Goal: Task Accomplishment & Management: Manage account settings

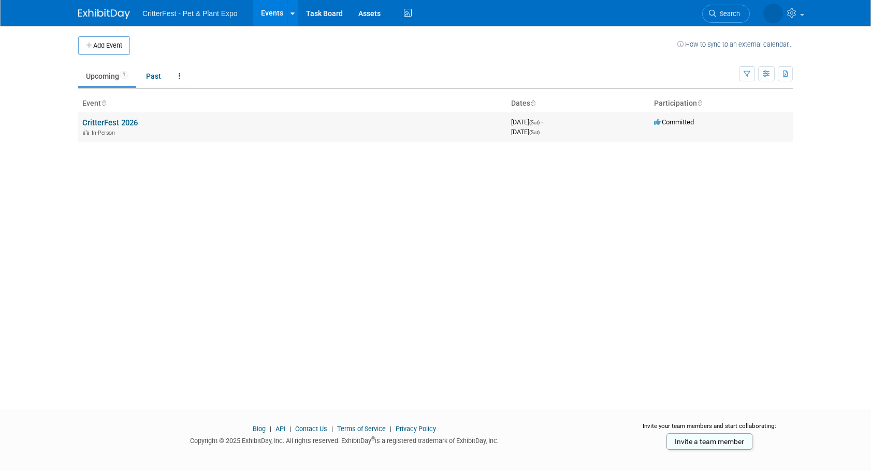
click at [129, 122] on link "CritterFest 2026" at bounding box center [109, 122] width 55 height 9
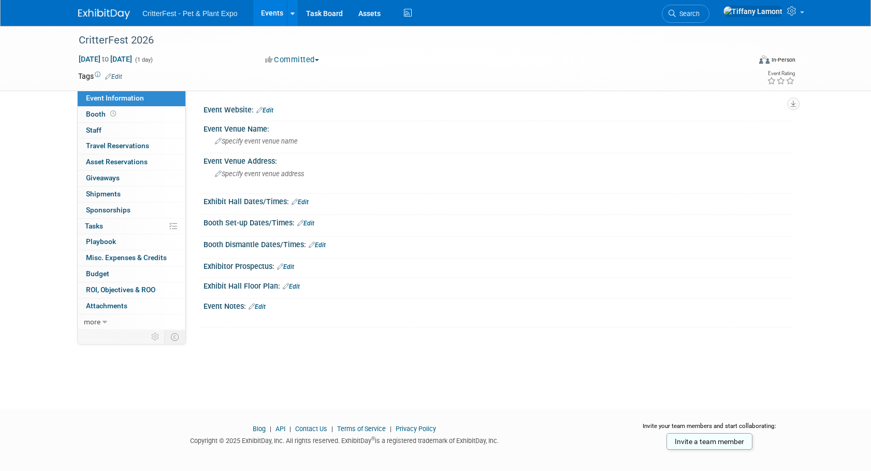
click at [305, 201] on link "Edit" at bounding box center [299, 201] width 17 height 7
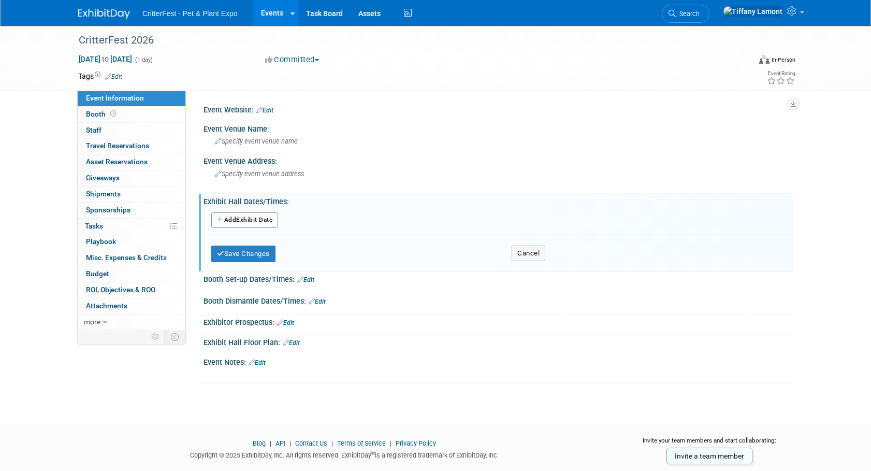
click at [254, 222] on button "Add Another Exhibit Date" at bounding box center [244, 220] width 67 height 16
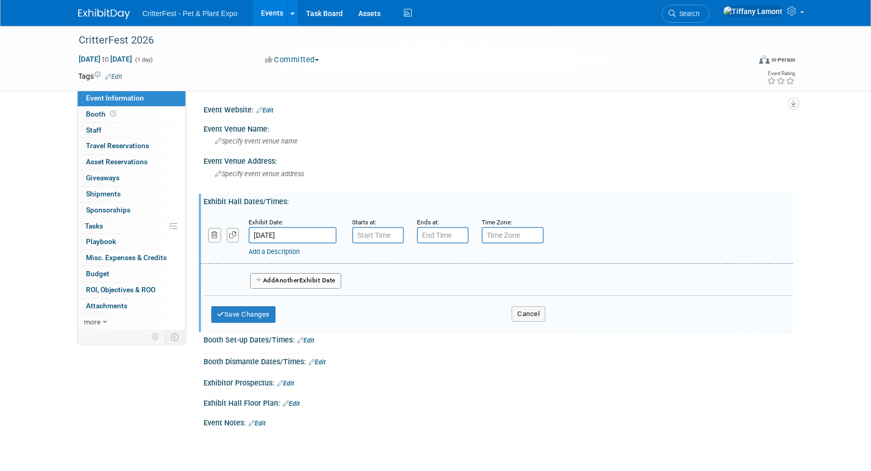
click at [459, 343] on div "Booth Set-up Dates/Times: Edit" at bounding box center [497, 338] width 589 height 13
click at [371, 233] on input "7:00 AM" at bounding box center [378, 235] width 52 height 17
click at [377, 300] on span at bounding box center [376, 306] width 18 height 18
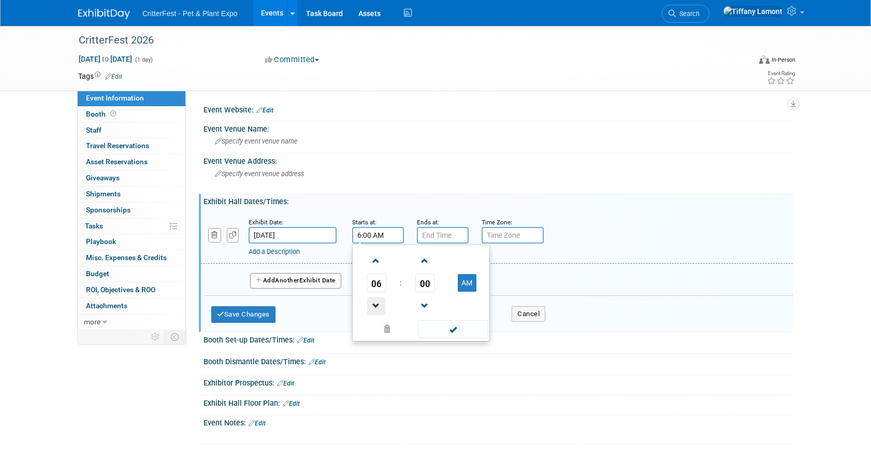
click at [377, 300] on span at bounding box center [376, 306] width 18 height 18
click at [377, 254] on span at bounding box center [376, 261] width 18 height 18
click at [377, 255] on span at bounding box center [376, 261] width 18 height 18
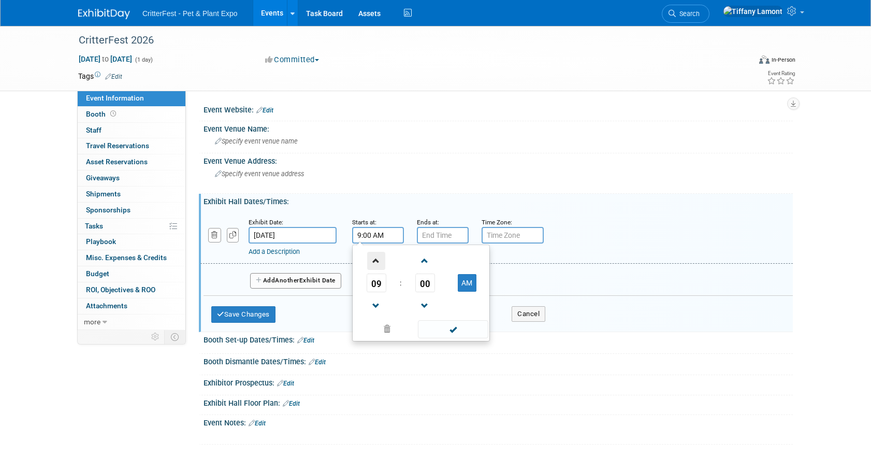
click at [377, 255] on span at bounding box center [376, 261] width 18 height 18
type input "10:00 AM"
click at [437, 234] on input "7:00 PM" at bounding box center [443, 235] width 52 height 17
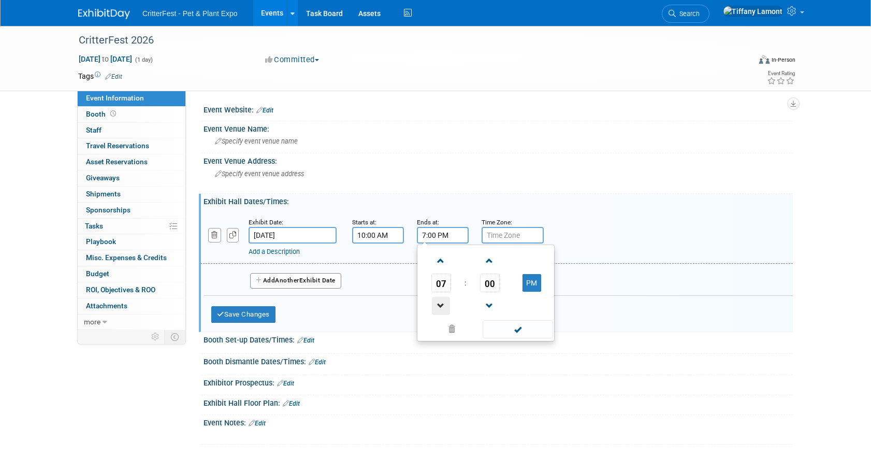
click at [442, 306] on span at bounding box center [441, 306] width 18 height 18
click at [442, 305] on span at bounding box center [441, 306] width 18 height 18
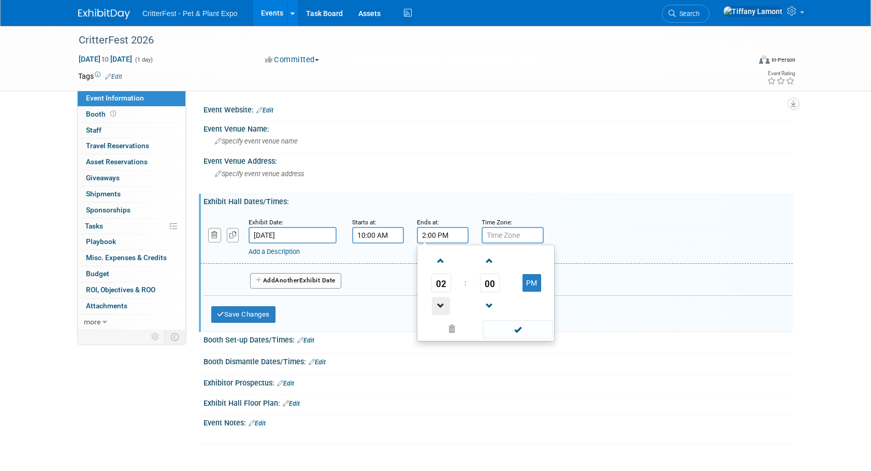
click at [442, 305] on span at bounding box center [441, 306] width 18 height 18
click at [437, 260] on span at bounding box center [441, 261] width 18 height 18
click at [438, 260] on span at bounding box center [441, 261] width 18 height 18
click at [439, 260] on span at bounding box center [441, 261] width 18 height 18
type input "4:00 PM"
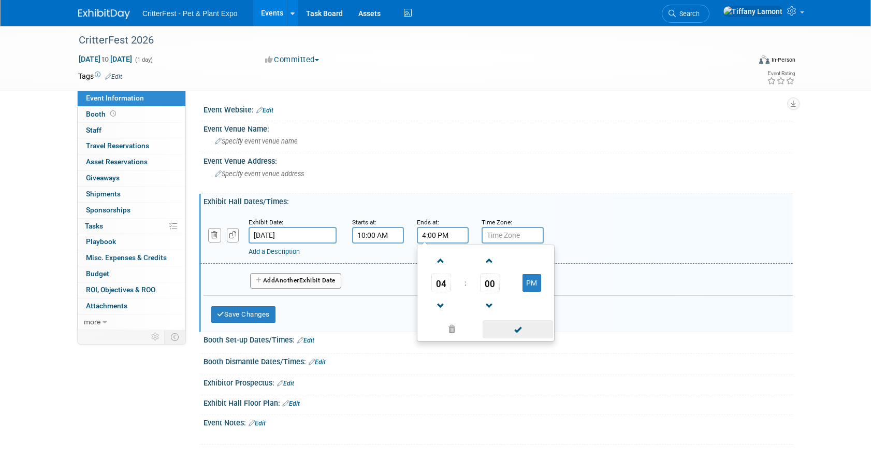
click at [523, 331] on span at bounding box center [517, 329] width 70 height 18
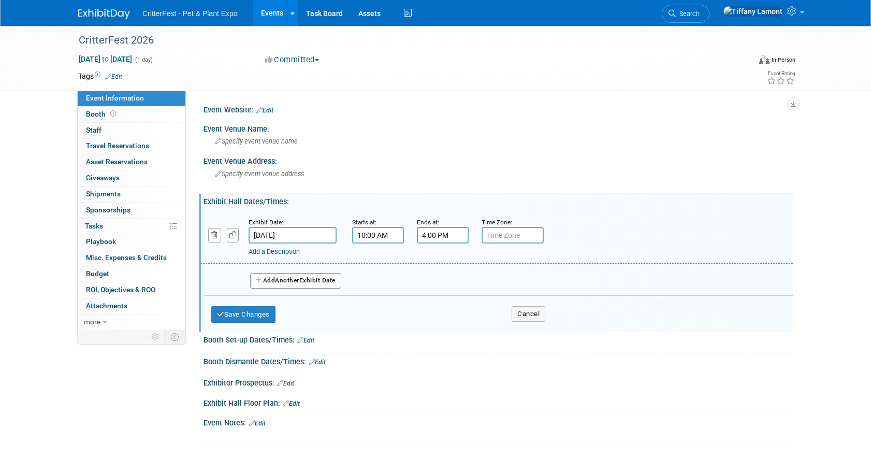
click at [506, 230] on input "text" at bounding box center [512, 235] width 62 height 17
click at [506, 231] on input "text" at bounding box center [512, 235] width 62 height 17
type input "e"
type input "Eastern Standard"
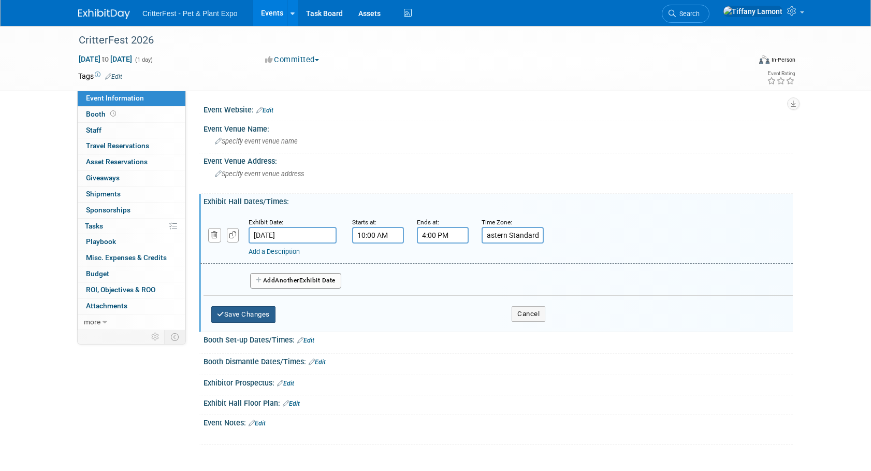
click at [236, 312] on button "Save Changes" at bounding box center [243, 314] width 64 height 17
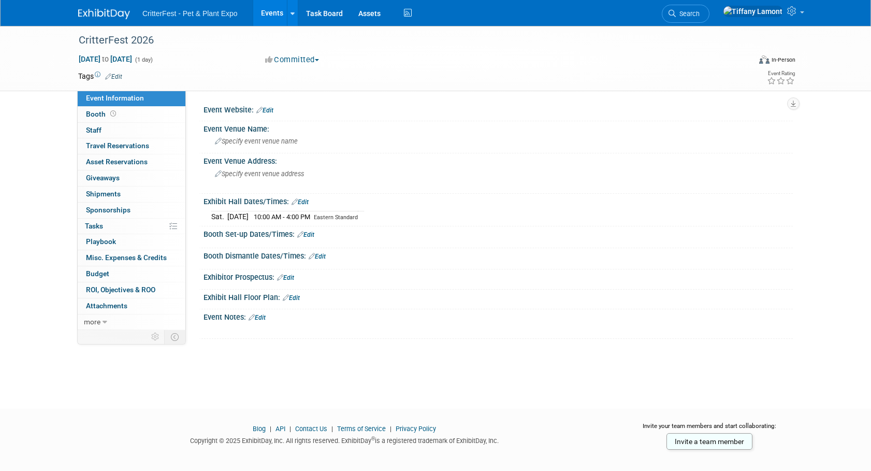
click at [314, 234] on link "Edit" at bounding box center [305, 234] width 17 height 7
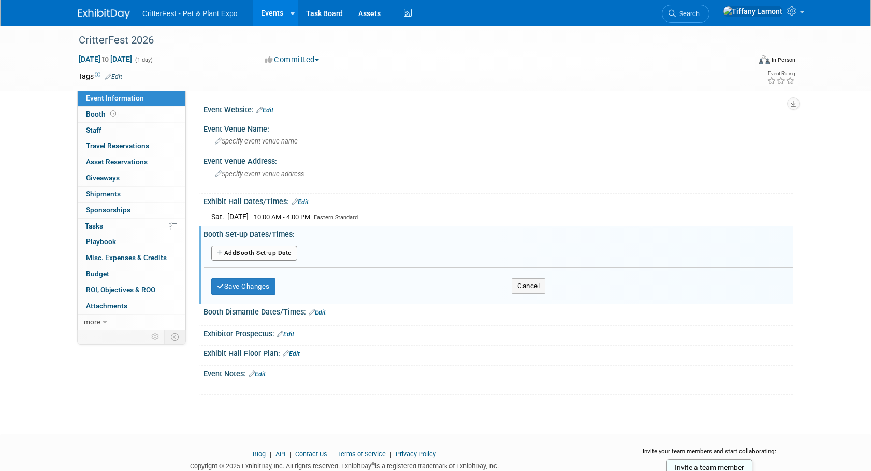
click at [288, 256] on button "Add Another Booth Set-up Date" at bounding box center [254, 253] width 86 height 16
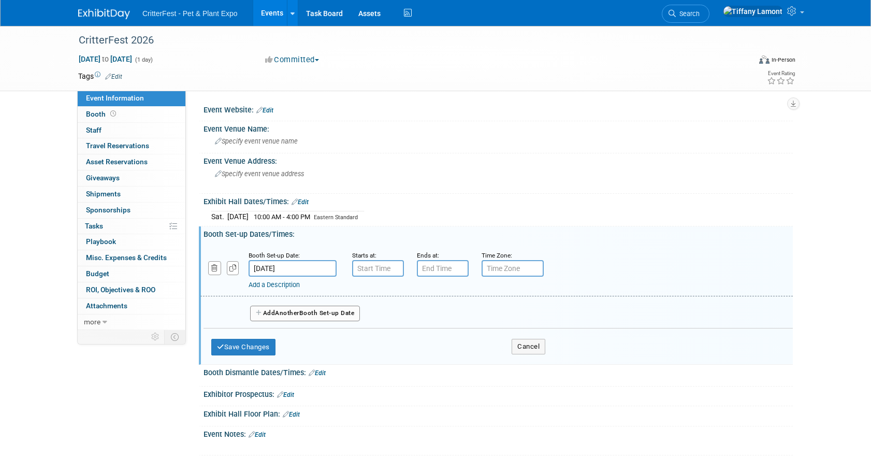
type input "7:00 AM"
click at [379, 268] on input "7:00 AM" at bounding box center [378, 268] width 52 height 17
click at [454, 360] on span at bounding box center [453, 362] width 70 height 18
click at [452, 268] on input "7:00 PM" at bounding box center [443, 268] width 52 height 17
click at [443, 296] on span at bounding box center [441, 294] width 18 height 18
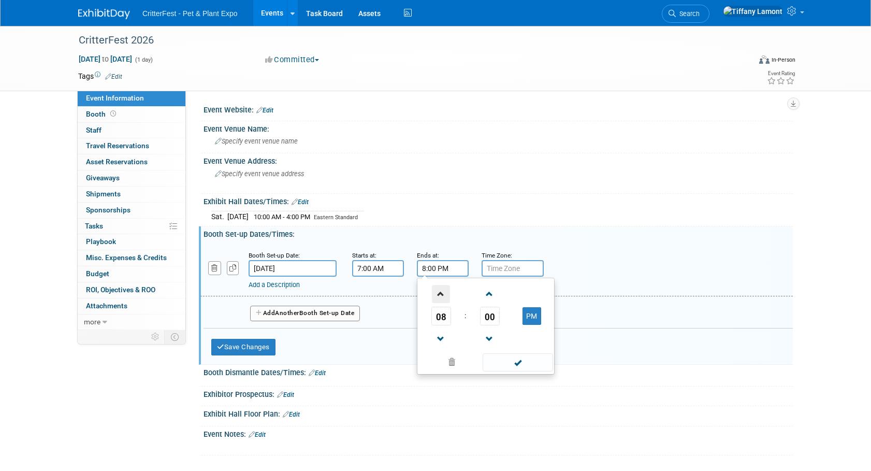
click at [443, 296] on span at bounding box center [441, 294] width 18 height 18
click at [488, 320] on span "00" at bounding box center [490, 315] width 20 height 19
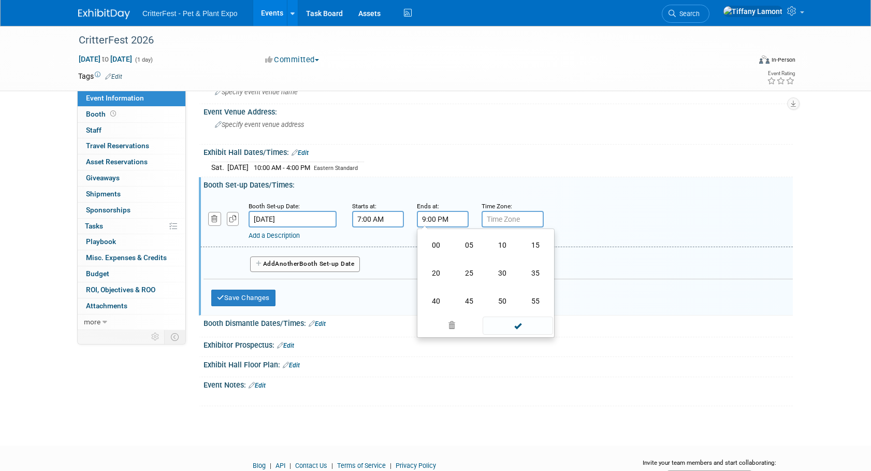
scroll to position [96, 0]
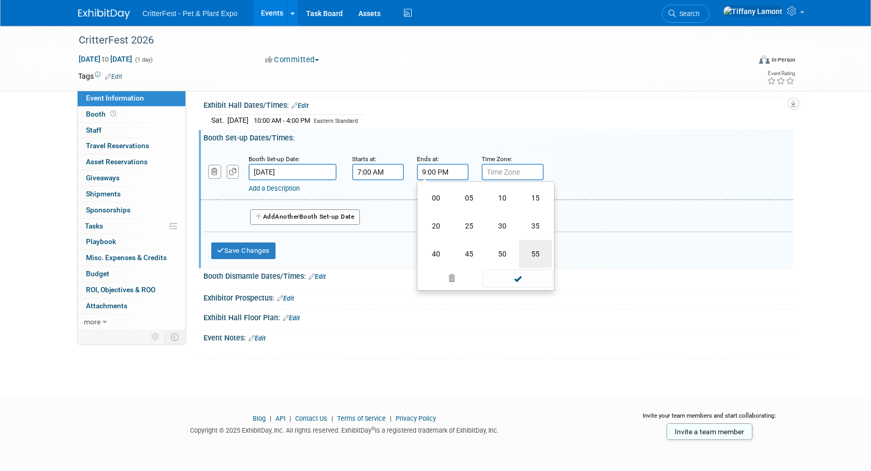
click at [531, 253] on td "55" at bounding box center [535, 254] width 33 height 28
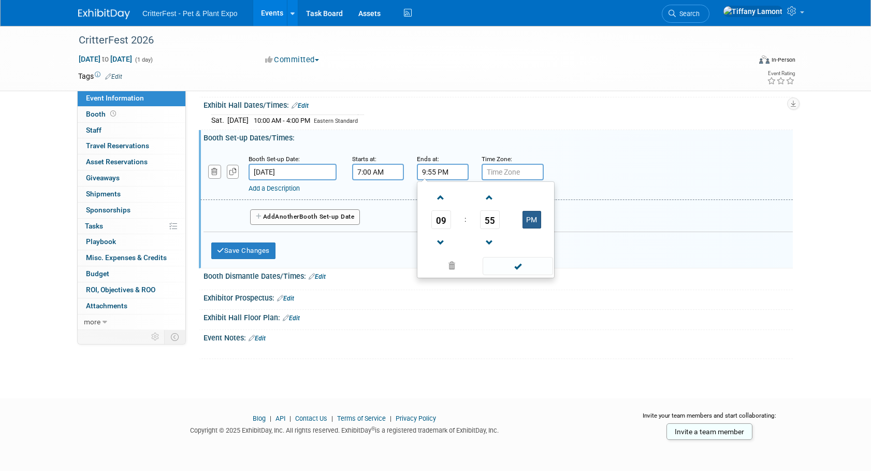
click at [530, 219] on button "PM" at bounding box center [531, 220] width 19 height 18
type input "9:55 AM"
click at [518, 271] on span at bounding box center [517, 266] width 70 height 18
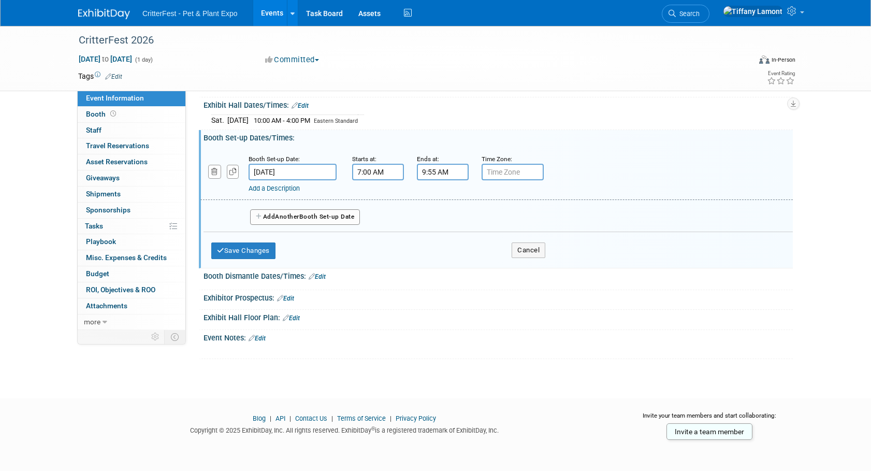
click at [317, 217] on button "Add Another Booth Set-up Date" at bounding box center [305, 217] width 110 height 16
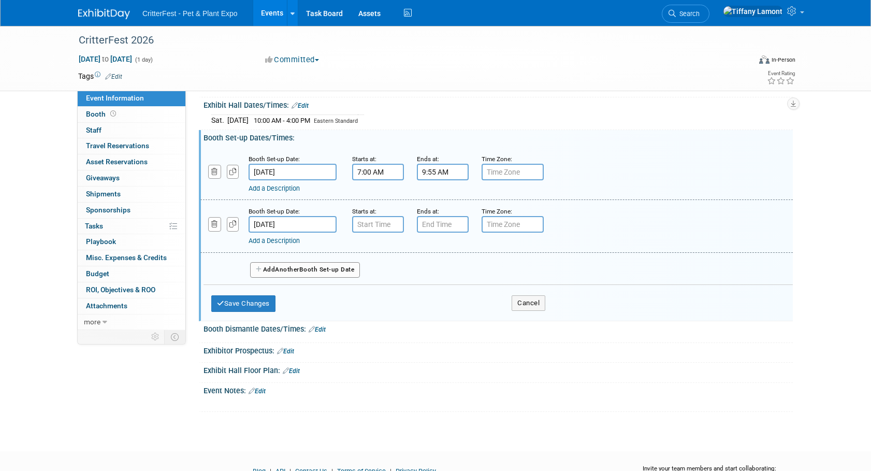
drag, startPoint x: 307, startPoint y: 226, endPoint x: 313, endPoint y: 227, distance: 5.8
click at [310, 227] on input "[DATE]" at bounding box center [292, 224] width 88 height 17
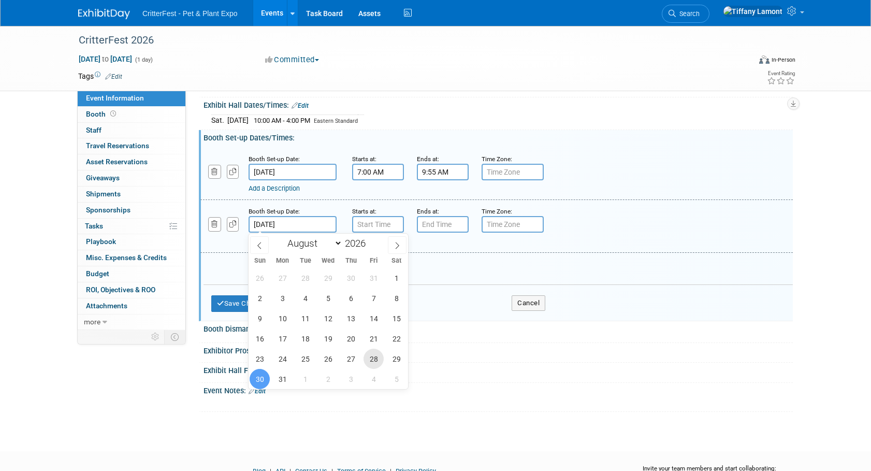
click at [373, 359] on span "28" at bounding box center [373, 358] width 20 height 20
type input "[DATE]"
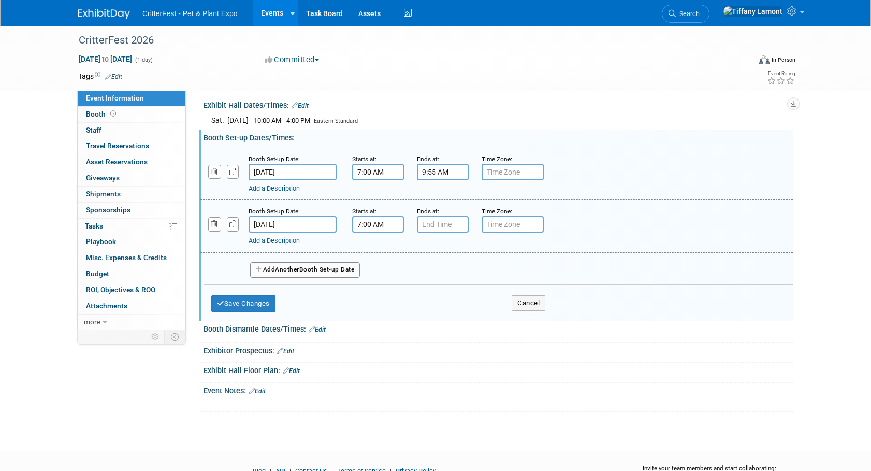
click at [375, 224] on input "7:00 AM" at bounding box center [378, 224] width 52 height 17
click at [375, 294] on span at bounding box center [376, 295] width 18 height 18
click at [375, 295] on span at bounding box center [376, 295] width 18 height 18
click at [461, 273] on button "AM" at bounding box center [467, 272] width 19 height 18
type input "5:00 PM"
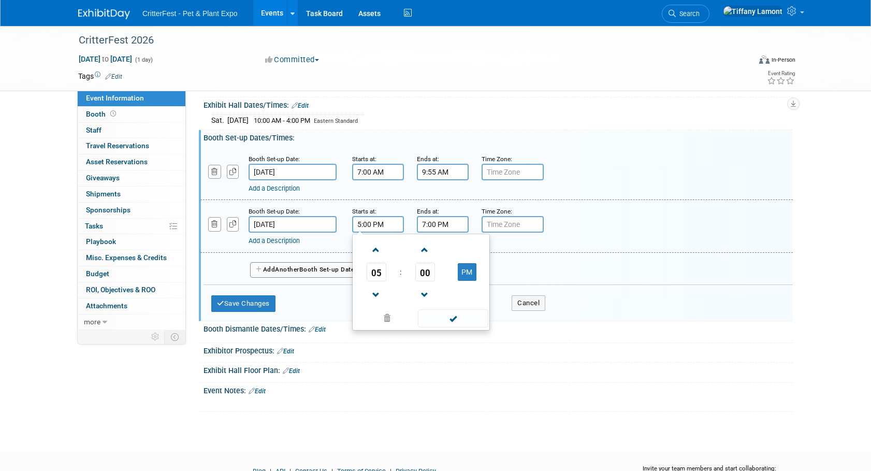
click at [443, 226] on input "7:00 PM" at bounding box center [443, 224] width 52 height 17
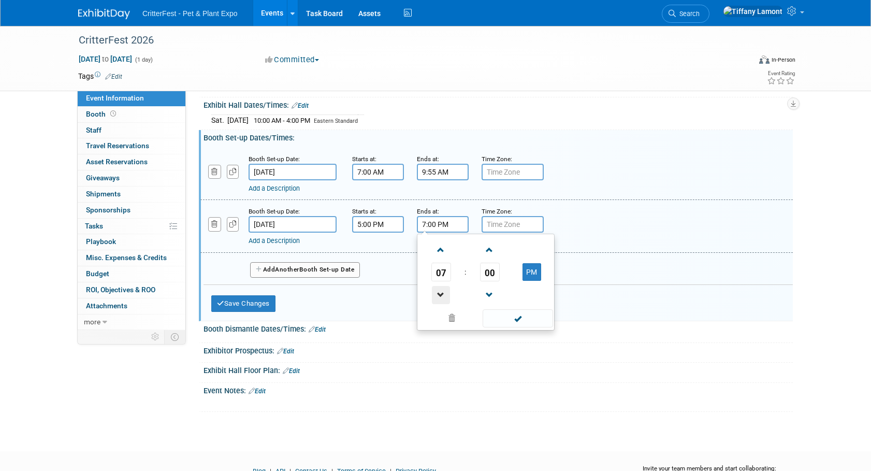
click at [437, 292] on span at bounding box center [441, 295] width 18 height 18
click at [436, 293] on span at bounding box center [441, 295] width 18 height 18
click at [439, 252] on span at bounding box center [441, 250] width 18 height 18
click at [439, 250] on span at bounding box center [441, 250] width 18 height 18
click at [440, 250] on span at bounding box center [441, 250] width 18 height 18
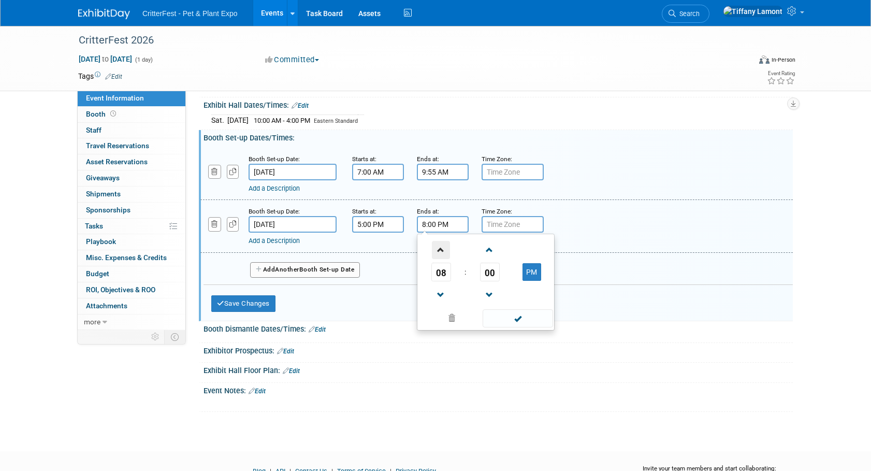
click at [440, 251] on span at bounding box center [441, 250] width 18 height 18
type input "9:00 PM"
click at [522, 320] on span at bounding box center [517, 318] width 70 height 18
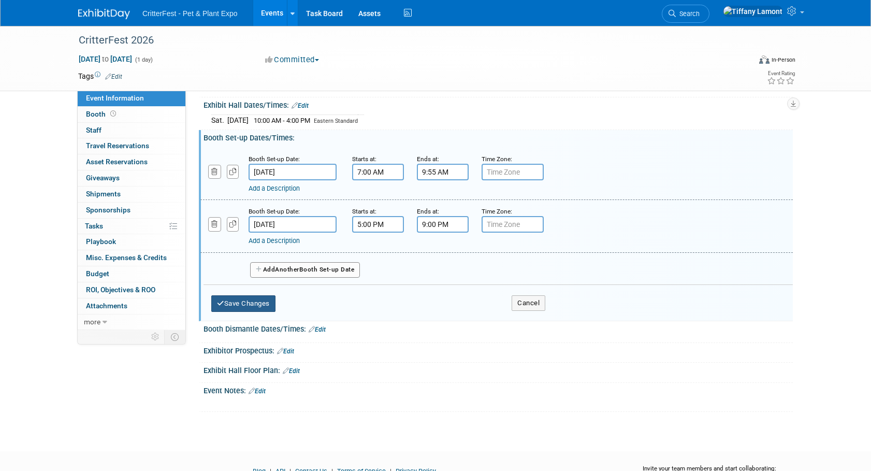
click at [259, 305] on button "Save Changes" at bounding box center [243, 303] width 64 height 17
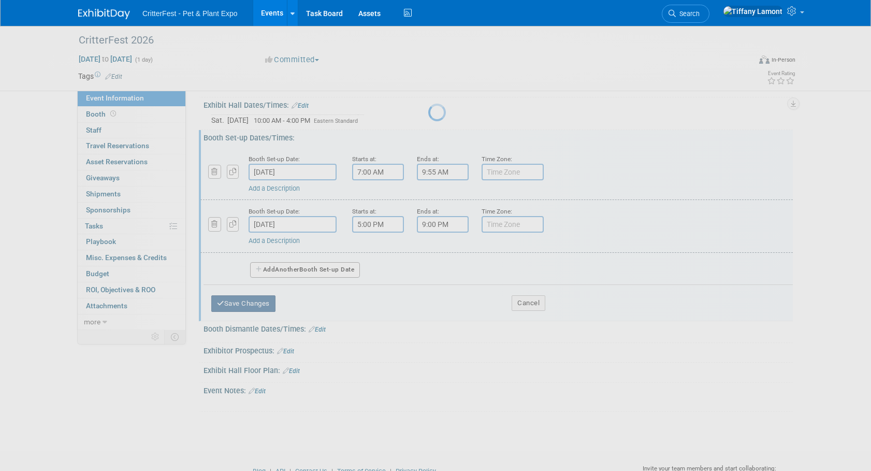
scroll to position [10, 0]
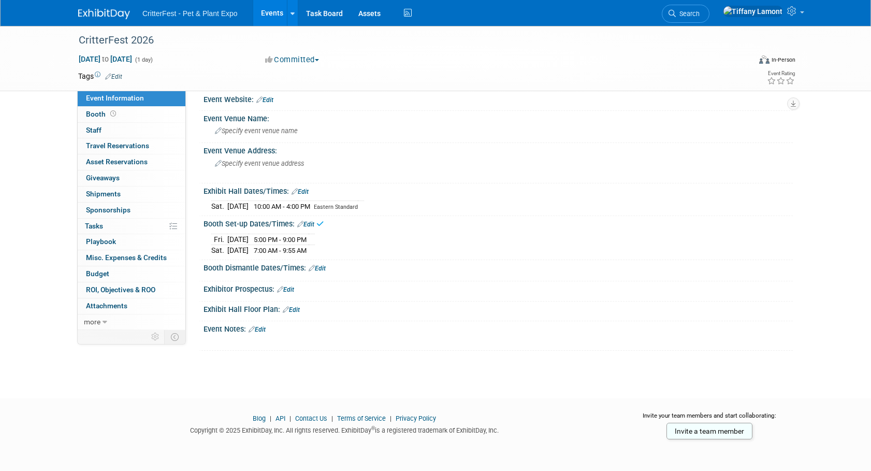
click at [320, 269] on link "Edit" at bounding box center [317, 268] width 17 height 7
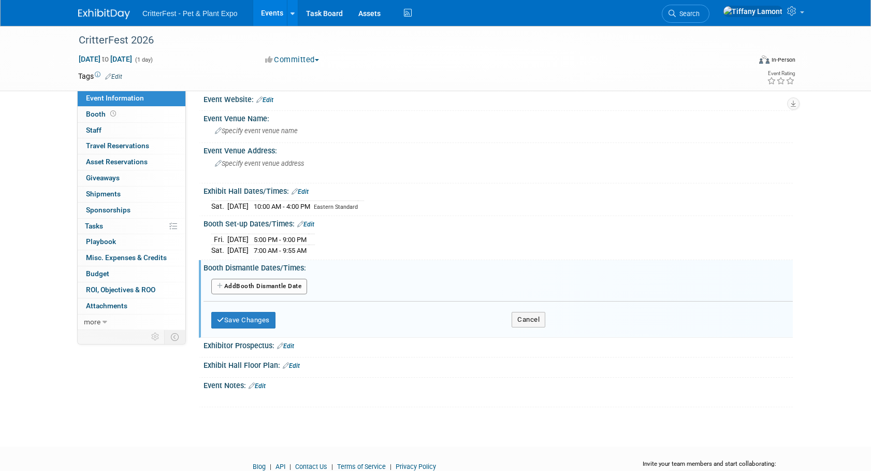
click at [298, 287] on button "Add Another Booth Dismantle Date" at bounding box center [259, 286] width 96 height 16
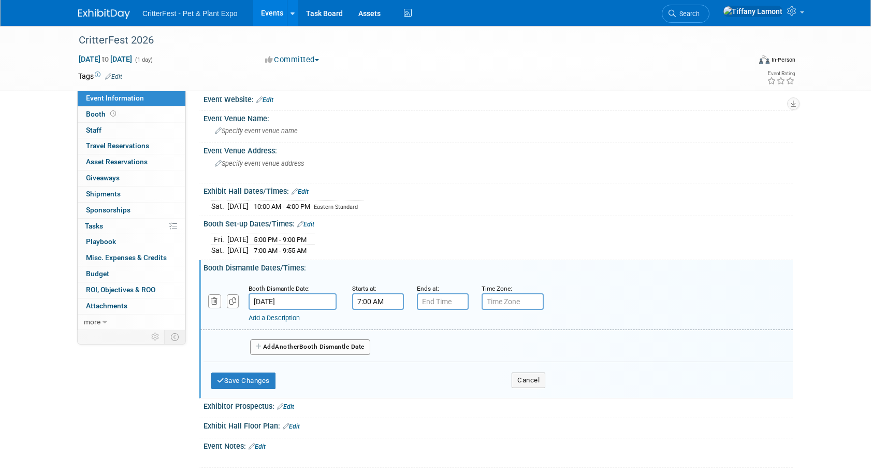
click at [387, 303] on input "7:00 AM" at bounding box center [378, 301] width 52 height 17
click at [375, 326] on span at bounding box center [376, 327] width 18 height 18
click at [376, 326] on span at bounding box center [376, 327] width 18 height 18
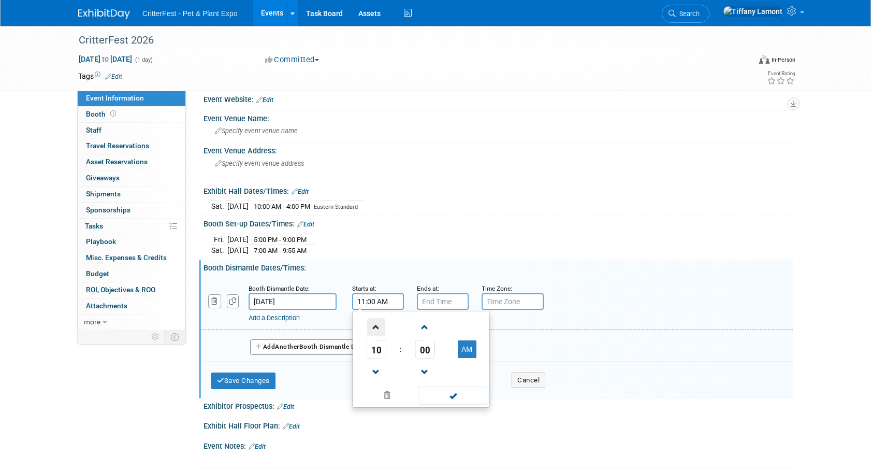
click at [376, 326] on span at bounding box center [376, 327] width 18 height 18
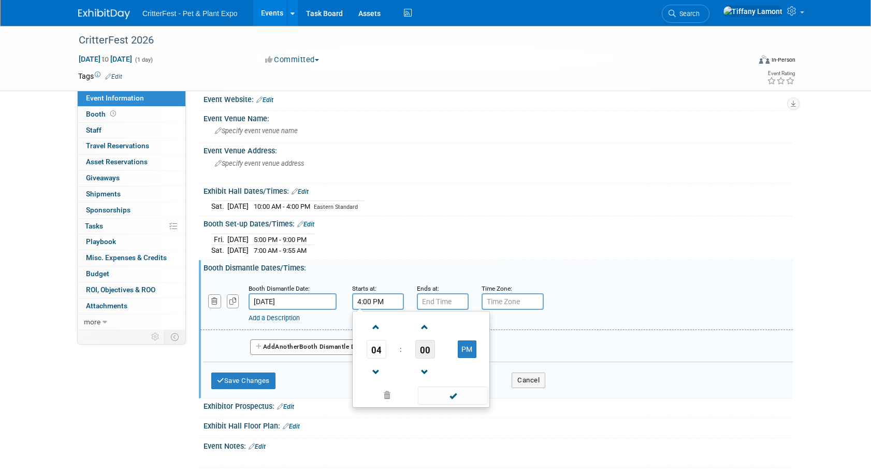
click at [424, 349] on span "00" at bounding box center [425, 349] width 20 height 19
click at [401, 324] on td "05" at bounding box center [404, 327] width 33 height 28
type input "4:05 PM"
click at [458, 394] on span at bounding box center [453, 395] width 70 height 18
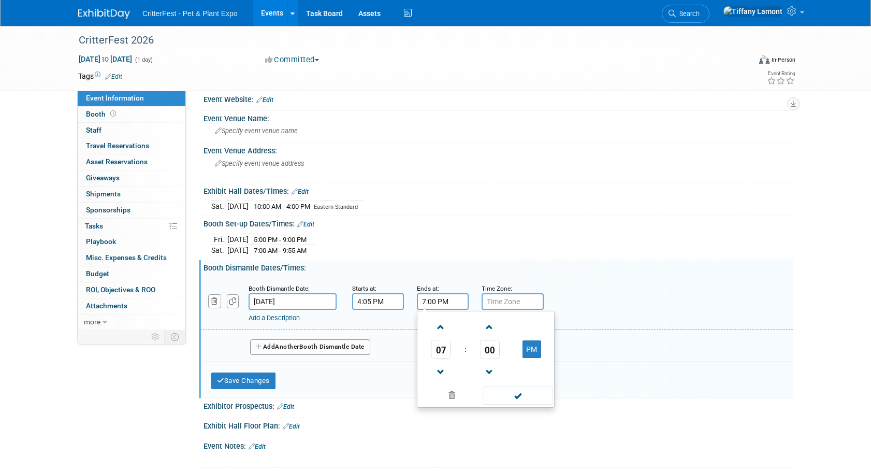
click at [448, 305] on input "7:00 PM" at bounding box center [443, 301] width 52 height 17
click at [444, 368] on span at bounding box center [441, 372] width 18 height 18
type input "6:00 PM"
click at [522, 396] on span at bounding box center [517, 395] width 70 height 18
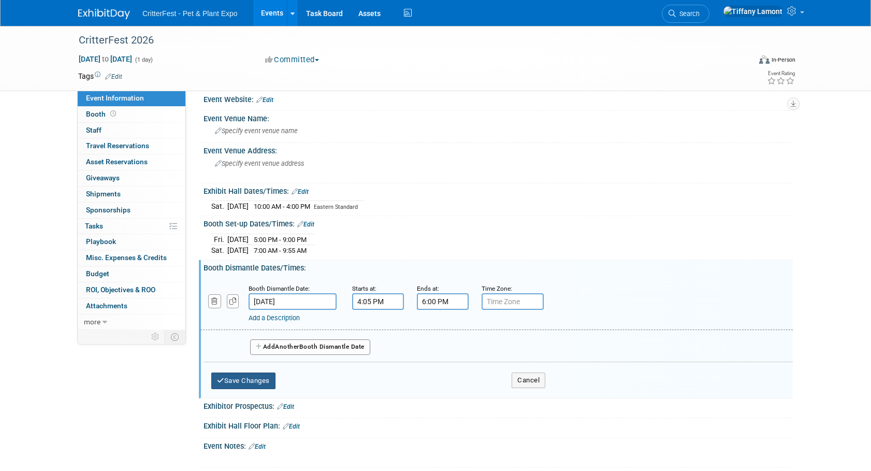
click at [255, 380] on button "Save Changes" at bounding box center [243, 380] width 64 height 17
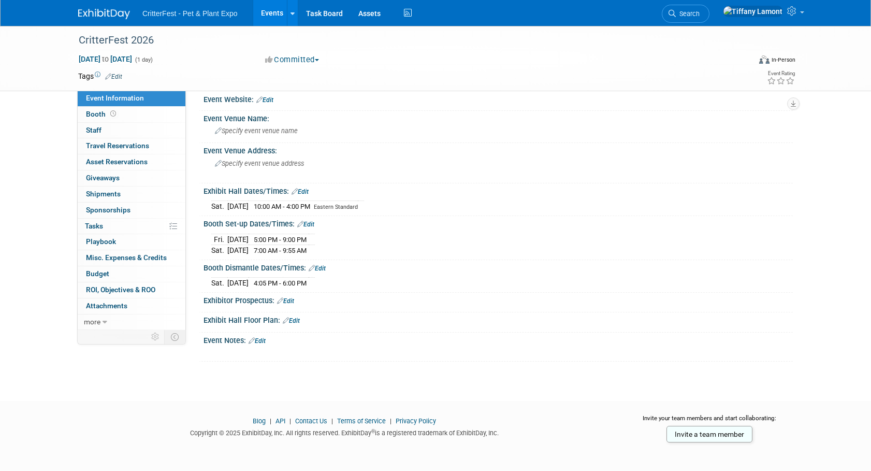
click at [294, 297] on link "Edit" at bounding box center [285, 300] width 17 height 7
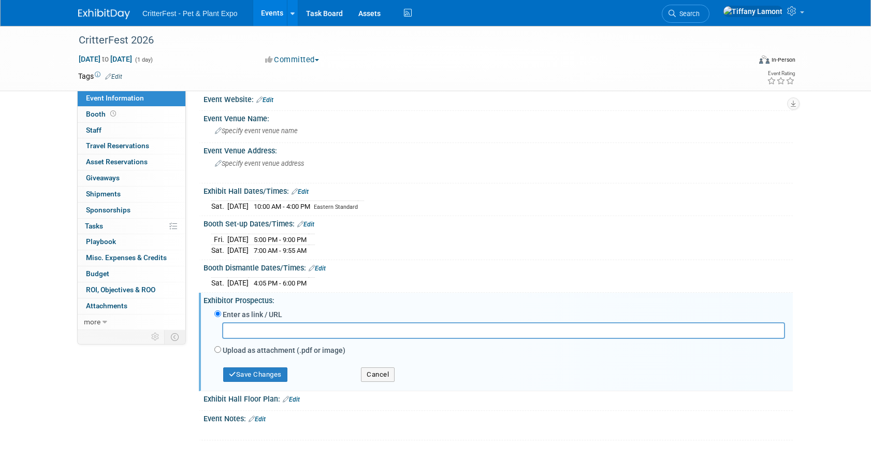
drag, startPoint x: 280, startPoint y: 300, endPoint x: 212, endPoint y: 298, distance: 67.3
click at [212, 298] on div "Exhibitor Prospectus: Edit" at bounding box center [497, 298] width 589 height 13
drag, startPoint x: 209, startPoint y: 298, endPoint x: 275, endPoint y: 319, distance: 68.9
click at [272, 306] on div "Exhibitor Prospectus: Edit Enter as link / URL Upload as attachment (.pdf or im…" at bounding box center [496, 341] width 594 height 98
drag, startPoint x: 372, startPoint y: 369, endPoint x: 338, endPoint y: 357, distance: 36.0
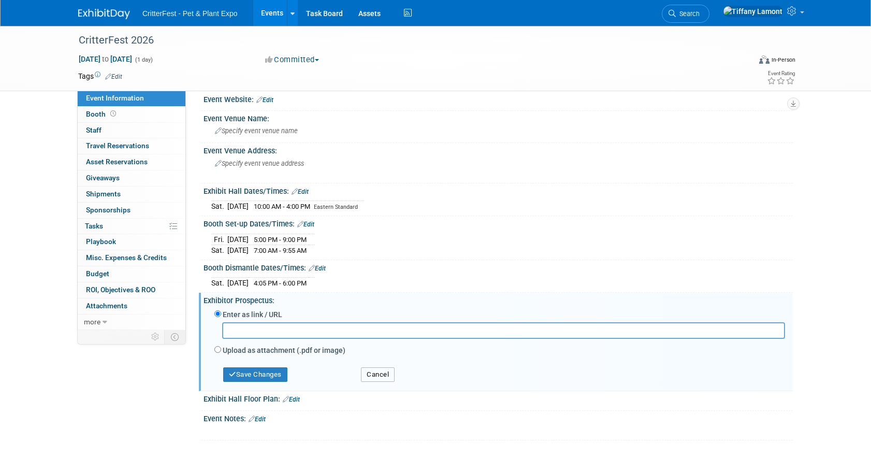
click at [372, 369] on button "Cancel" at bounding box center [378, 374] width 34 height 14
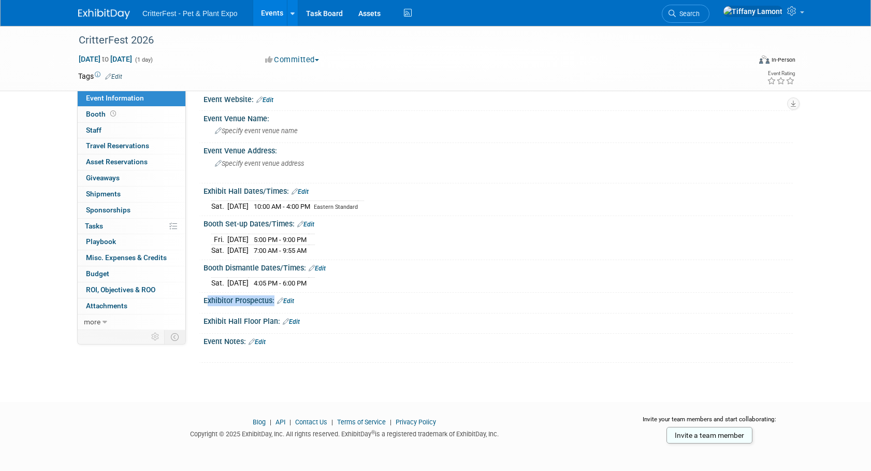
drag, startPoint x: 203, startPoint y: 299, endPoint x: 271, endPoint y: 301, distance: 68.4
click at [271, 301] on div "Exhibitor Prospectus: Edit" at bounding box center [496, 302] width 594 height 21
drag, startPoint x: 271, startPoint y: 301, endPoint x: 266, endPoint y: 299, distance: 5.6
click at [104, 114] on span "Booth" at bounding box center [102, 114] width 32 height 8
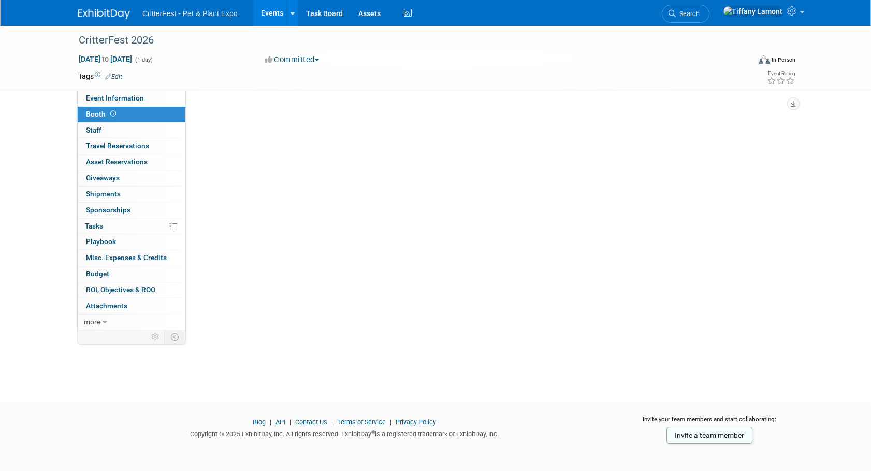
scroll to position [0, 0]
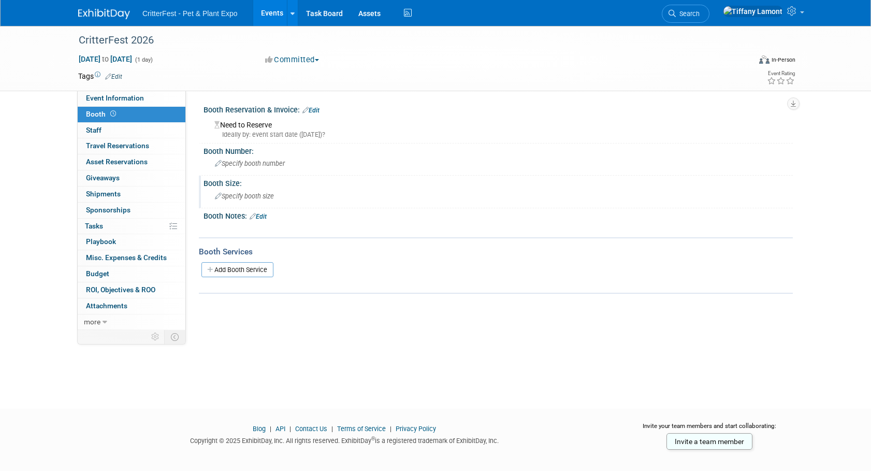
click at [248, 195] on span "Specify booth size" at bounding box center [244, 196] width 59 height 8
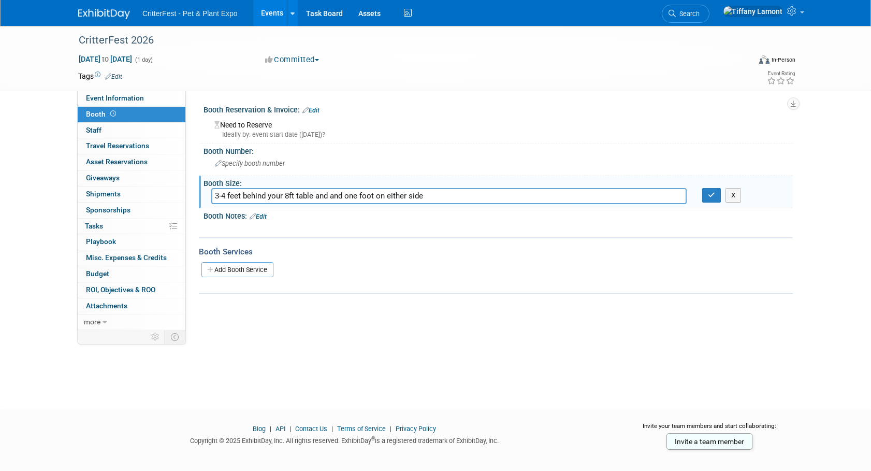
click at [447, 194] on input "3-4 feet behind your 8ft table and and one foot on either side" at bounding box center [448, 196] width 475 height 16
click at [443, 190] on input "10x4 (3-4 feet behind your 8ft table and and one foot on either side" at bounding box center [448, 196] width 475 height 16
type input "10x4 (3-4 feet behind your 8ft table and and one foot on either side)"
click at [706, 198] on button "button" at bounding box center [711, 195] width 19 height 14
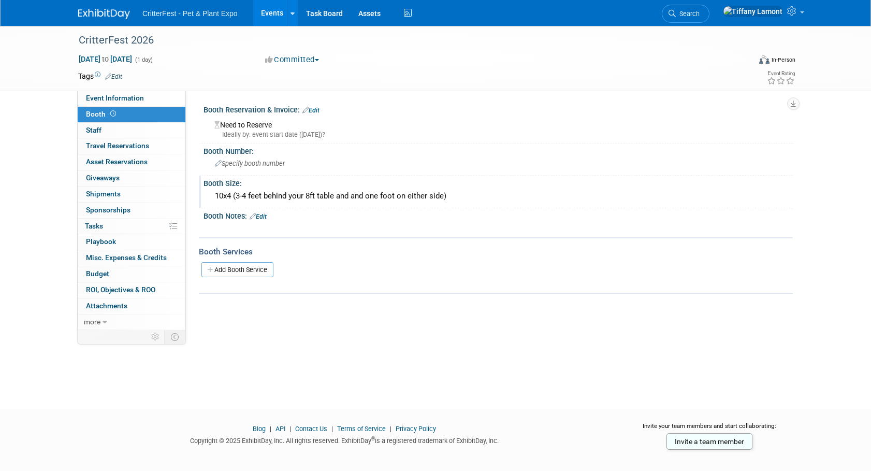
click at [234, 266] on link "Add Booth Service" at bounding box center [237, 269] width 72 height 15
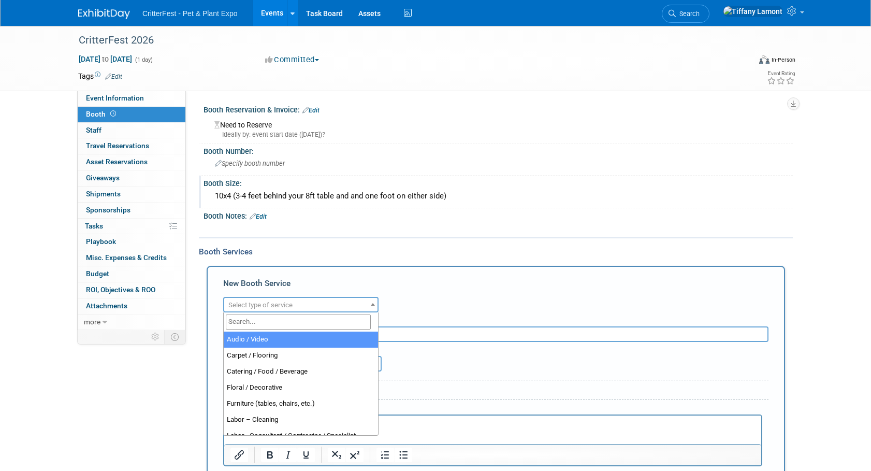
click at [321, 306] on span "Select type of service" at bounding box center [300, 305] width 153 height 14
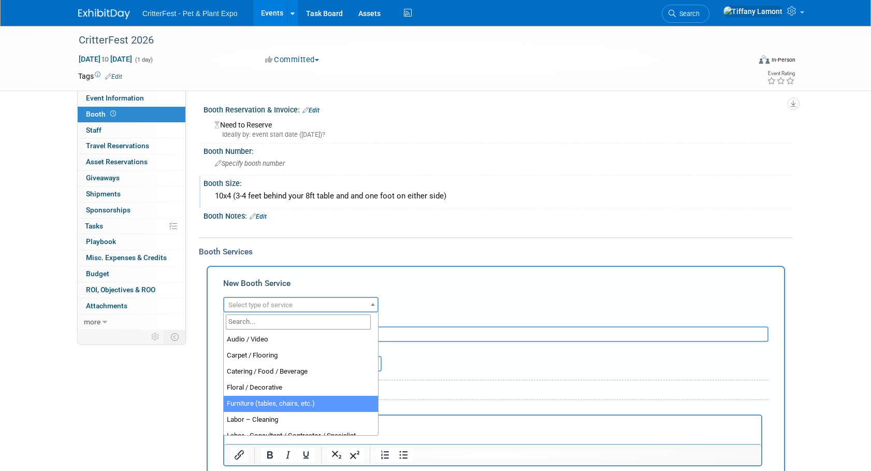
click at [318, 320] on input "search" at bounding box center [298, 321] width 145 height 15
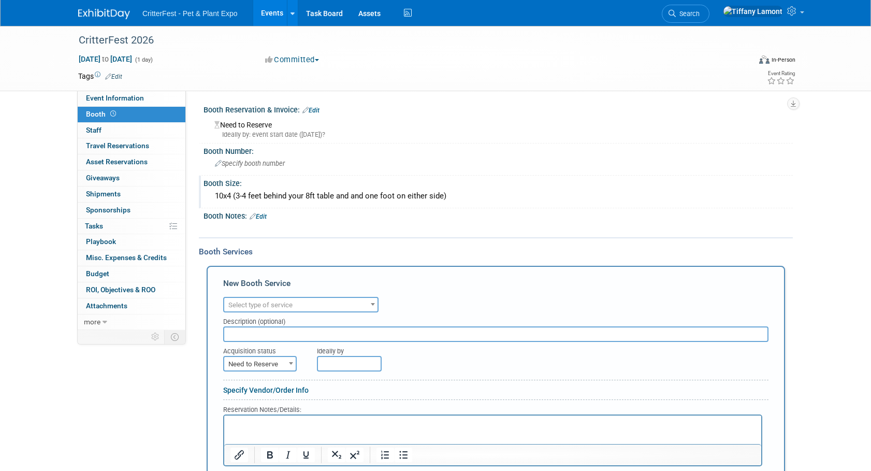
click at [337, 306] on span "Select type of service" at bounding box center [300, 305] width 153 height 14
drag, startPoint x: 333, startPoint y: 304, endPoint x: 331, endPoint y: 310, distance: 6.1
click at [332, 307] on span "Select type of service" at bounding box center [300, 305] width 153 height 14
type input "w"
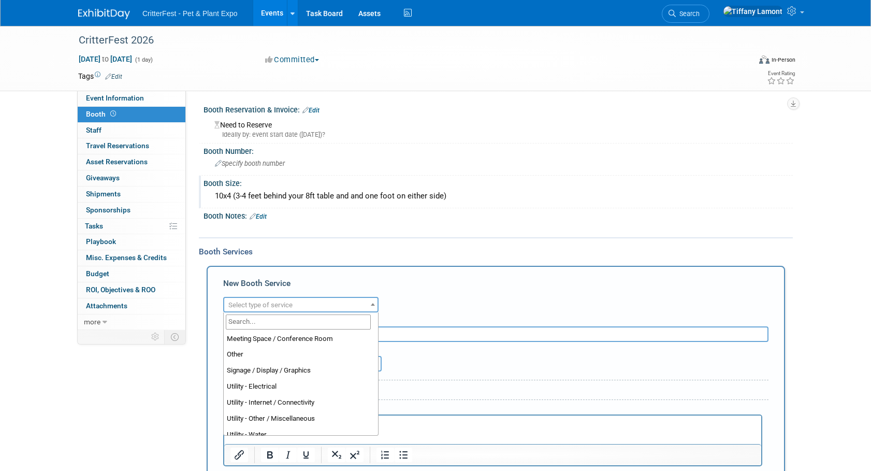
scroll to position [265, 0]
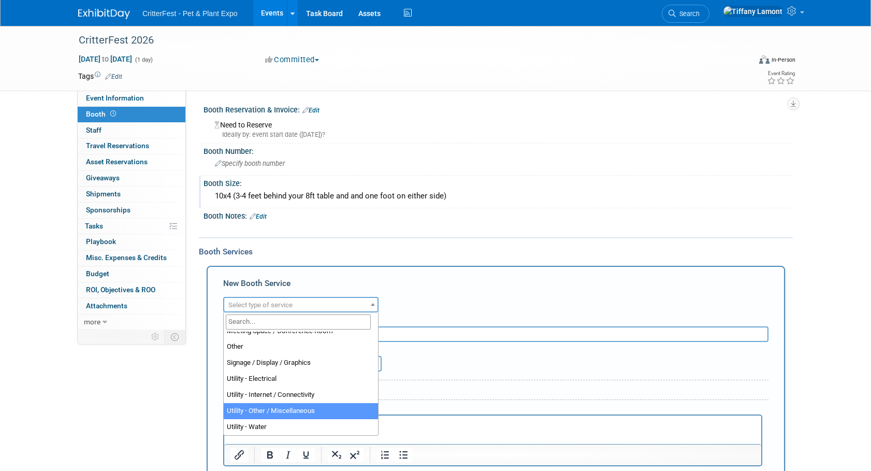
click at [518, 239] on div "Booth Services Add Booth Service New Booth Service Audio / Video Carpet / Floor…" at bounding box center [496, 405] width 594 height 336
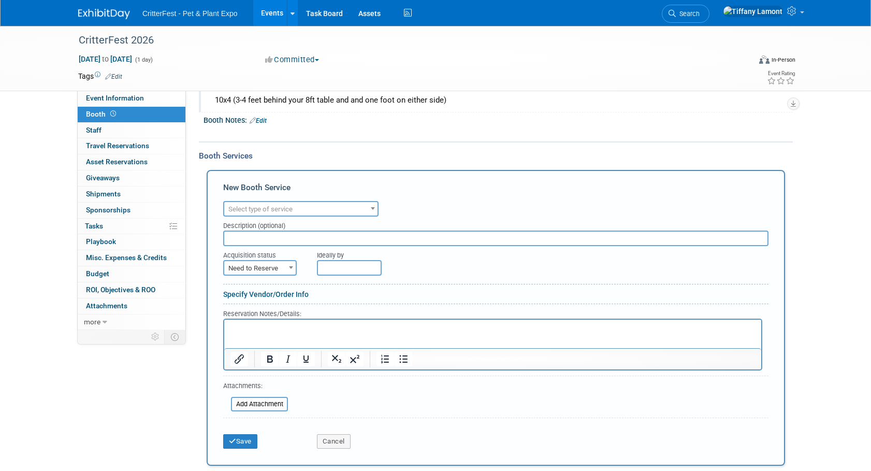
scroll to position [155, 0]
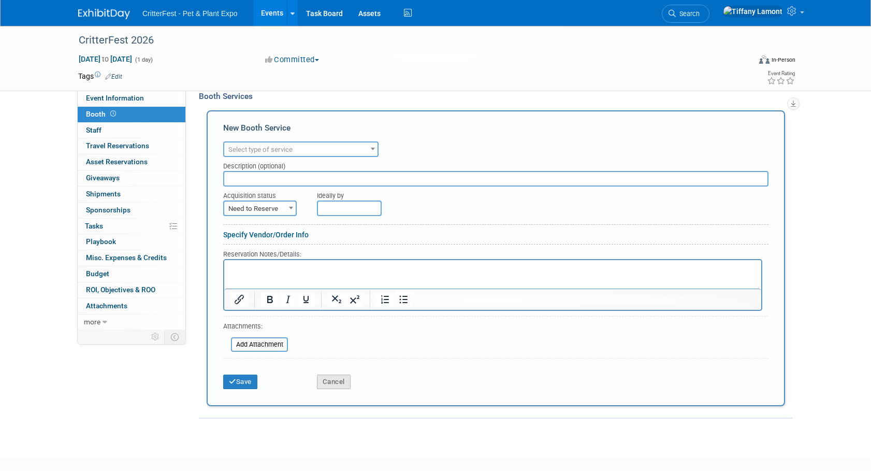
click at [346, 387] on button "Cancel" at bounding box center [334, 381] width 34 height 14
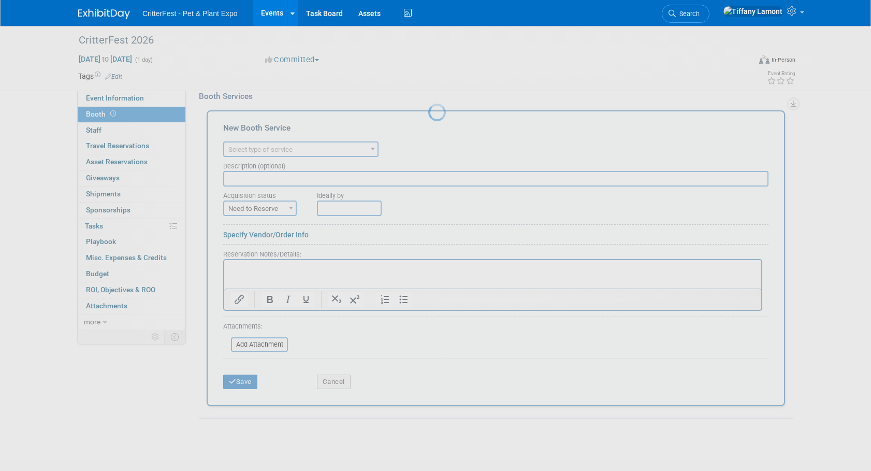
scroll to position [10, 0]
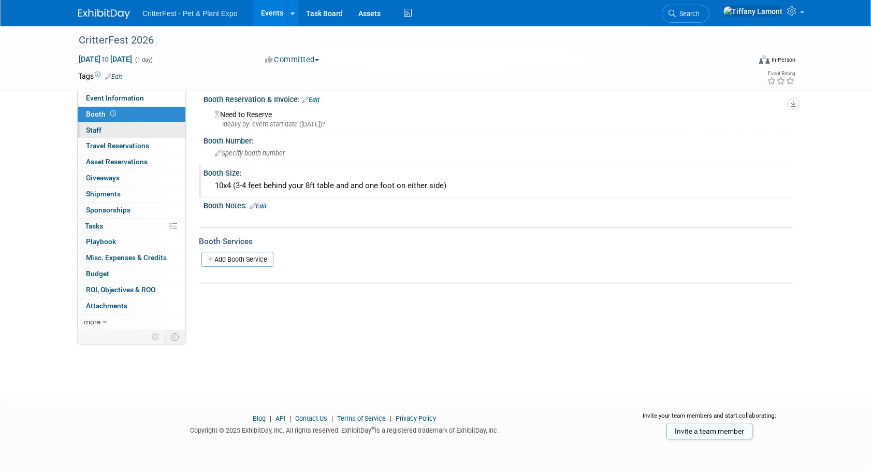
click at [89, 126] on span "Staff 0" at bounding box center [94, 130] width 16 height 8
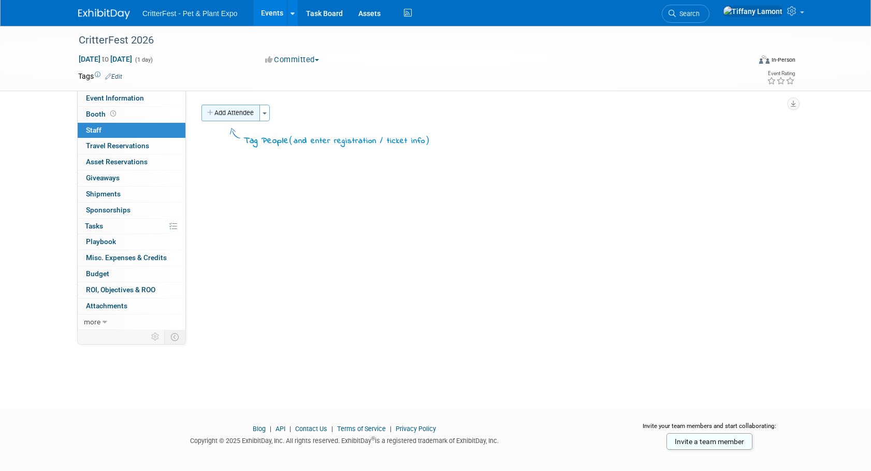
click at [245, 109] on button "Add Attendee" at bounding box center [230, 113] width 58 height 17
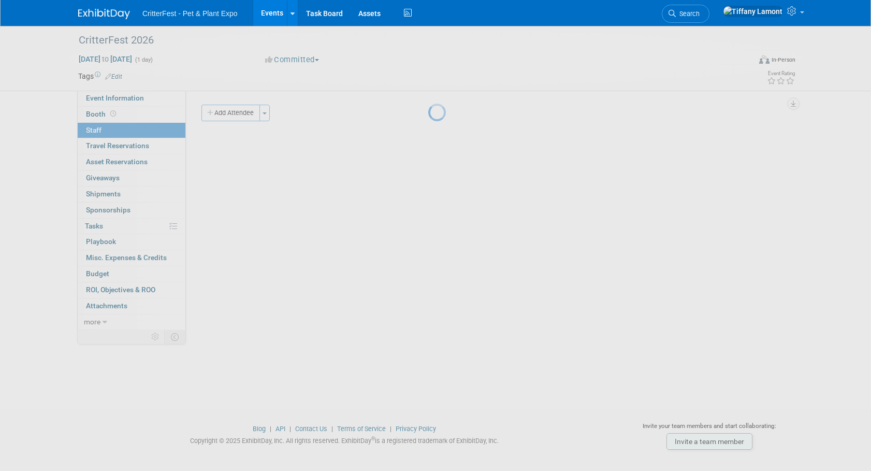
select select "03cb9cc0-7b8f-4ede-8d35-798447fd8875"
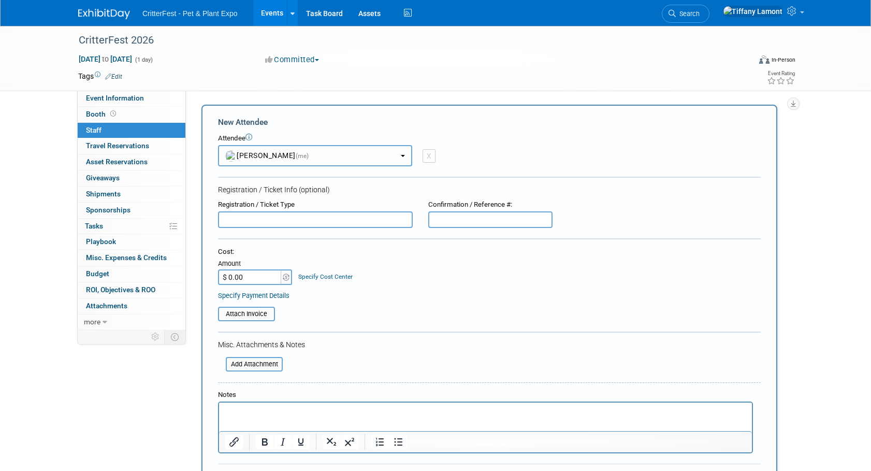
click at [328, 152] on button "[PERSON_NAME] (me)" at bounding box center [315, 155] width 194 height 21
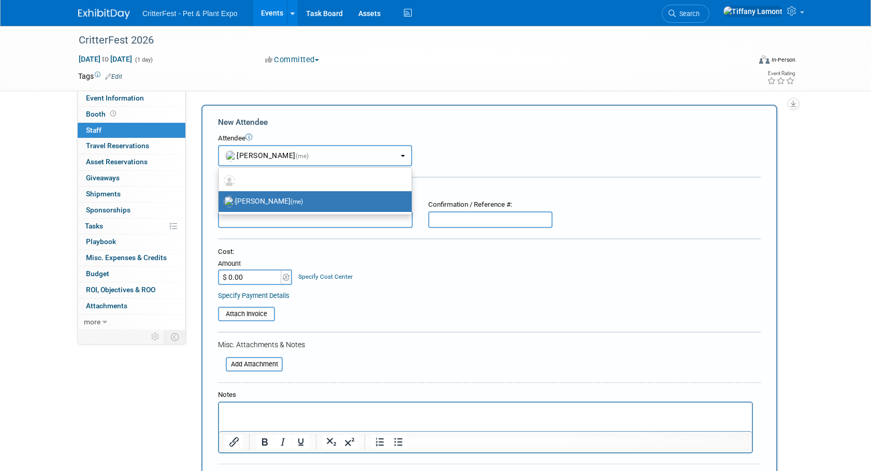
click at [328, 152] on button "[PERSON_NAME] (me)" at bounding box center [315, 155] width 194 height 21
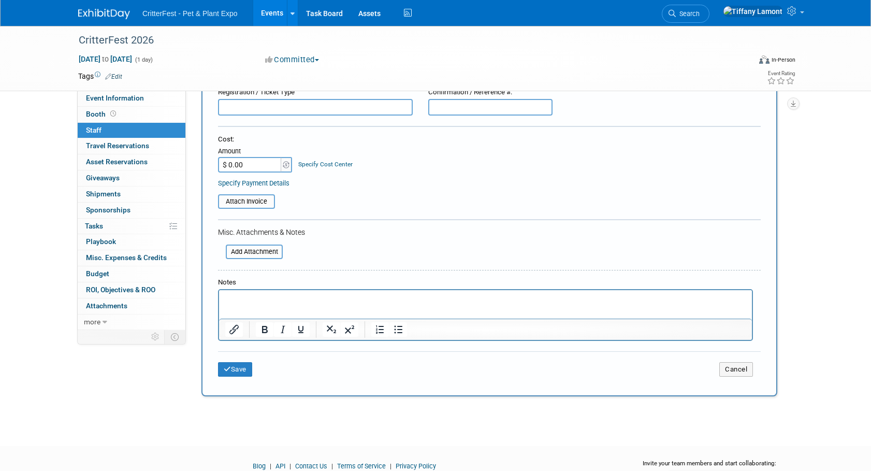
scroll to position [155, 0]
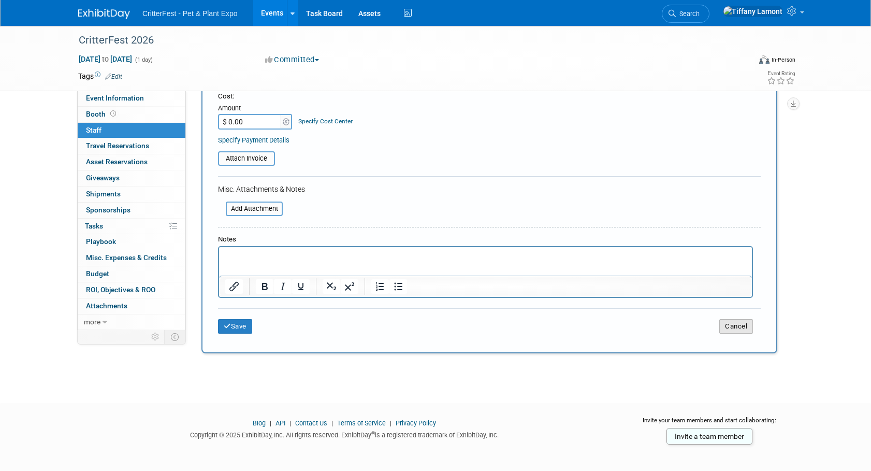
click at [731, 327] on button "Cancel" at bounding box center [736, 326] width 34 height 14
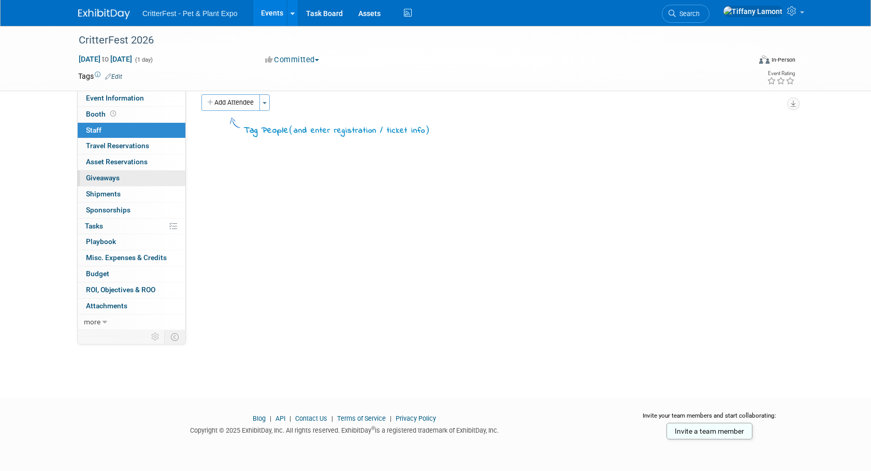
click at [114, 174] on span "Giveaways 0" at bounding box center [103, 177] width 34 height 8
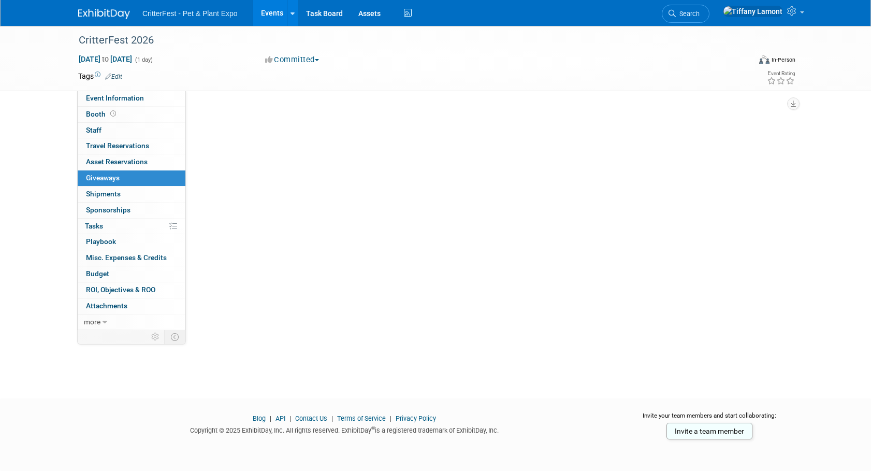
scroll to position [0, 0]
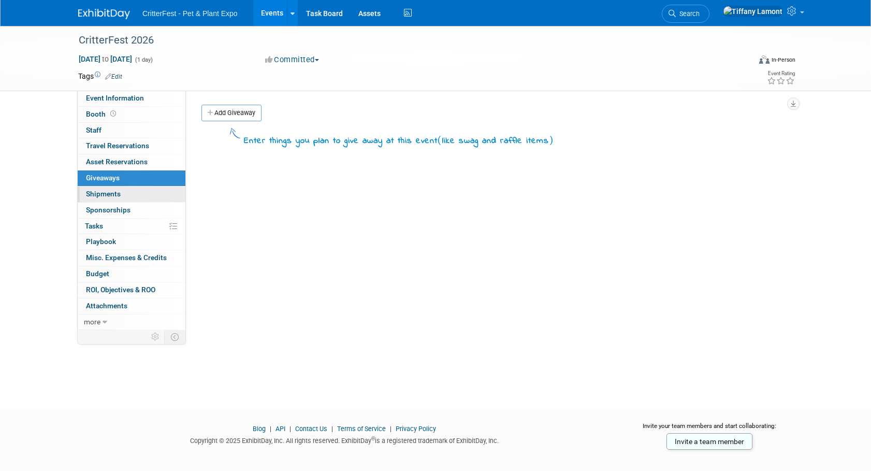
click at [107, 190] on span "Shipments 0" at bounding box center [103, 193] width 35 height 8
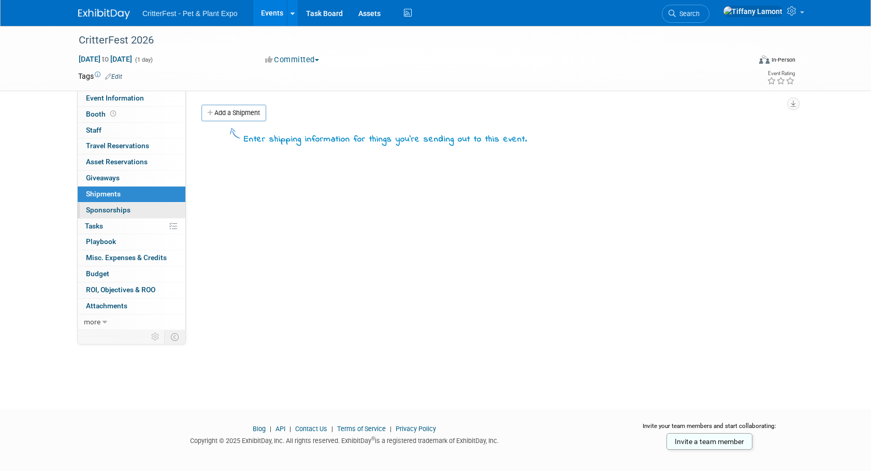
click at [113, 210] on span "Sponsorships 0" at bounding box center [108, 210] width 45 height 8
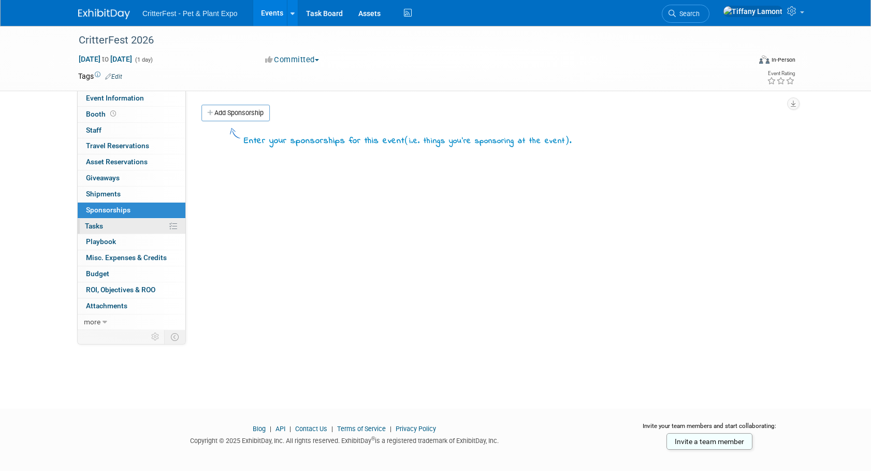
click at [92, 224] on span "Tasks 0%" at bounding box center [94, 226] width 18 height 8
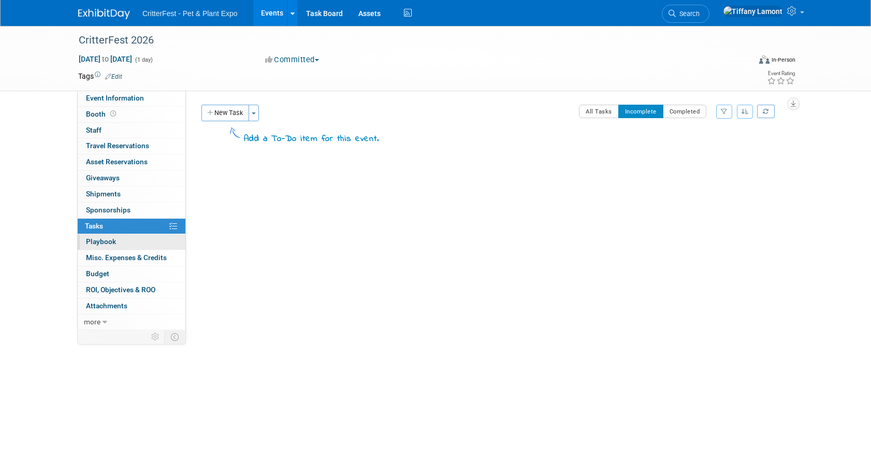
click at [94, 243] on span "Playbook 0" at bounding box center [101, 241] width 30 height 8
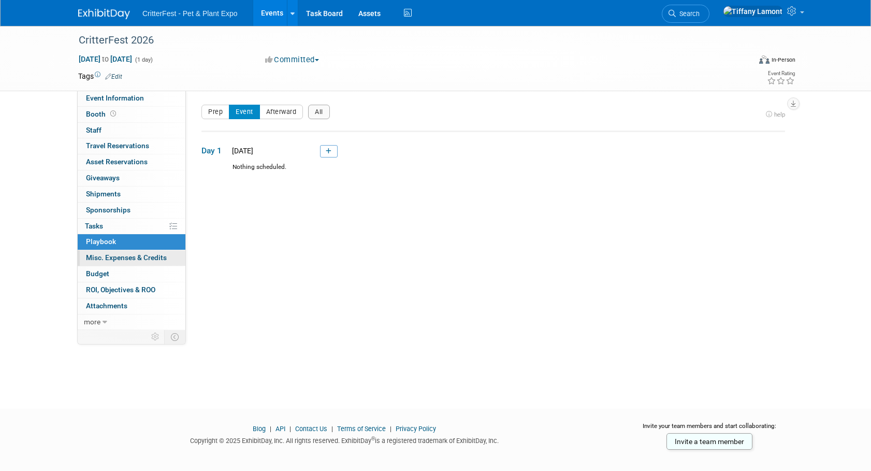
click at [101, 256] on span "Misc. Expenses & Credits 0" at bounding box center [126, 257] width 81 height 8
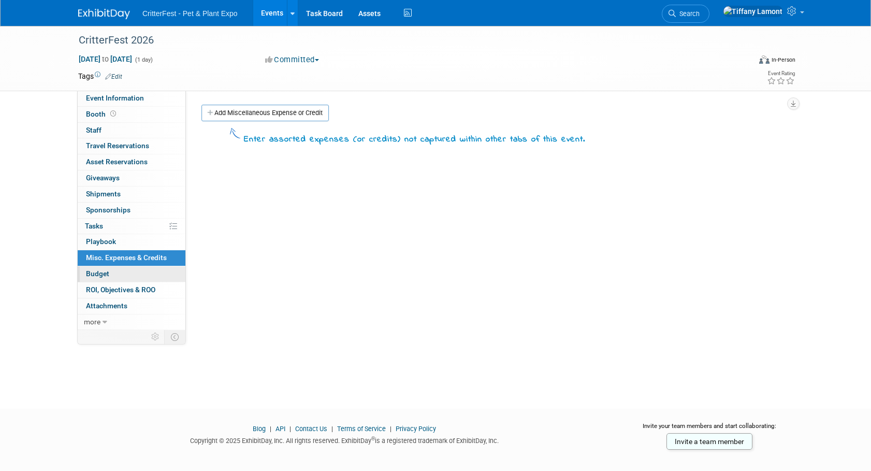
click at [104, 271] on span "Budget" at bounding box center [97, 273] width 23 height 8
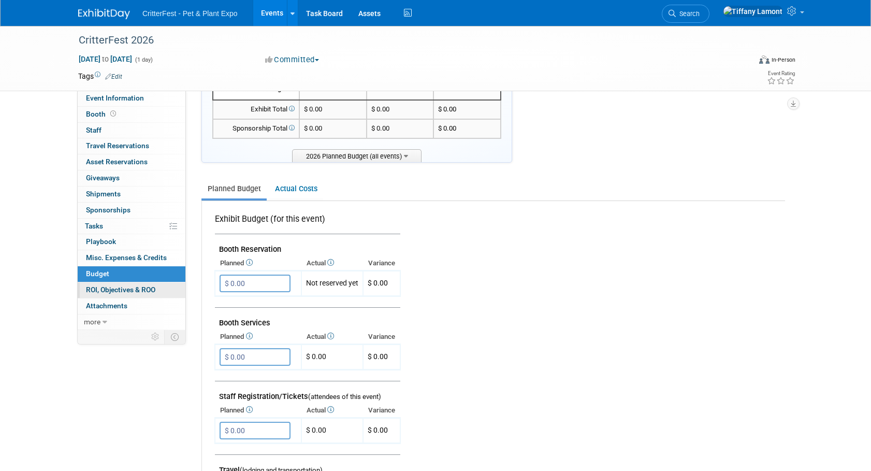
scroll to position [104, 0]
click at [120, 287] on span "ROI, Objectives & ROO 0" at bounding box center [120, 289] width 69 height 8
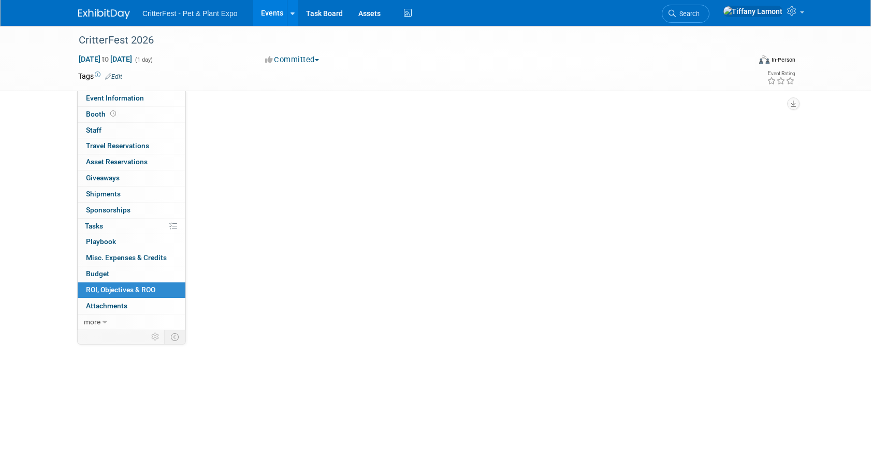
scroll to position [0, 0]
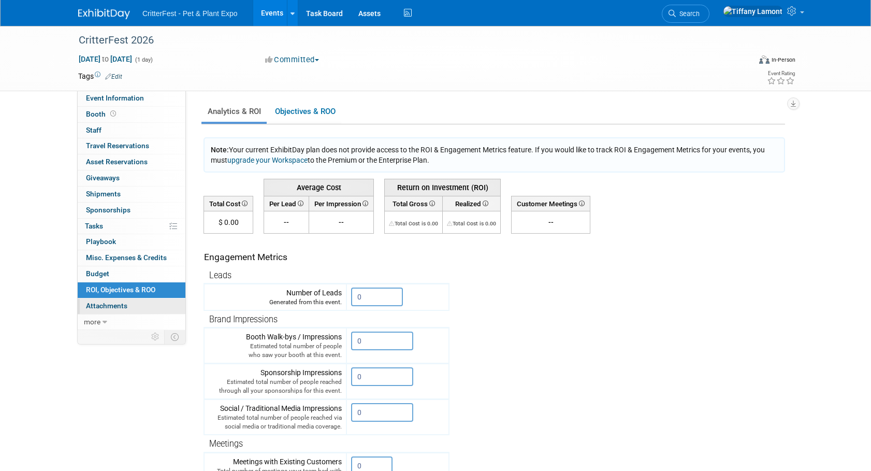
click at [123, 307] on span "Attachments 0" at bounding box center [106, 305] width 41 height 8
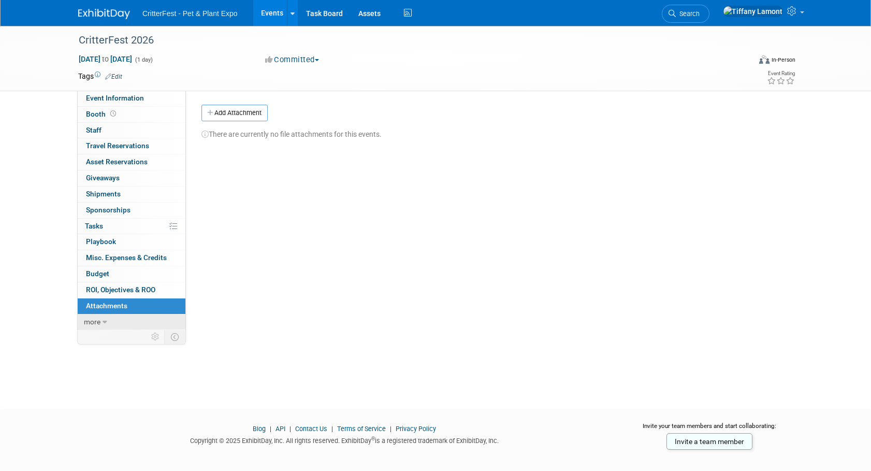
click at [99, 324] on span "more" at bounding box center [92, 321] width 17 height 8
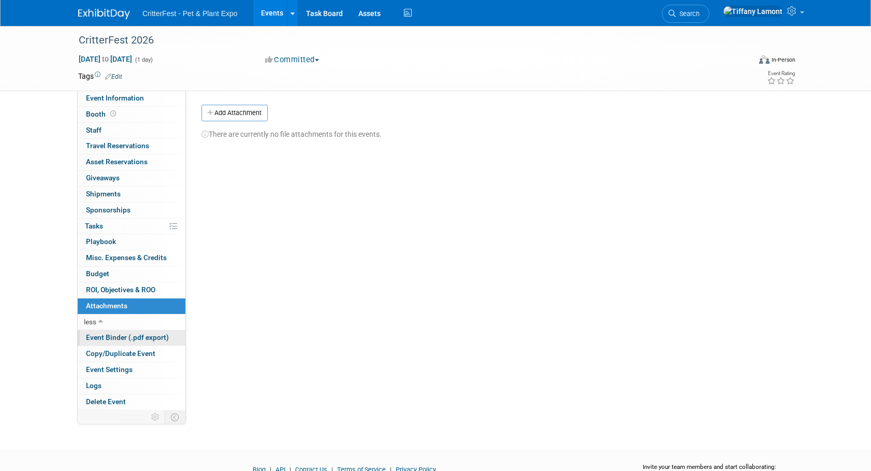
click at [122, 336] on span "Event Binder (.pdf export)" at bounding box center [127, 337] width 83 height 8
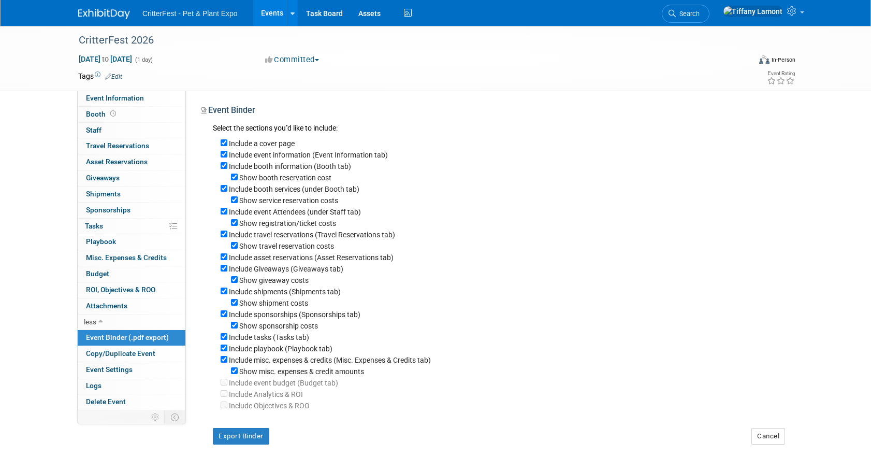
click at [71, 168] on div "Event Information Event Info Booth Booth 0 Staff 0 Staff 0 Travel Reservations …" at bounding box center [435, 239] width 730 height 426
click at [292, 13] on icon at bounding box center [292, 13] width 4 height 7
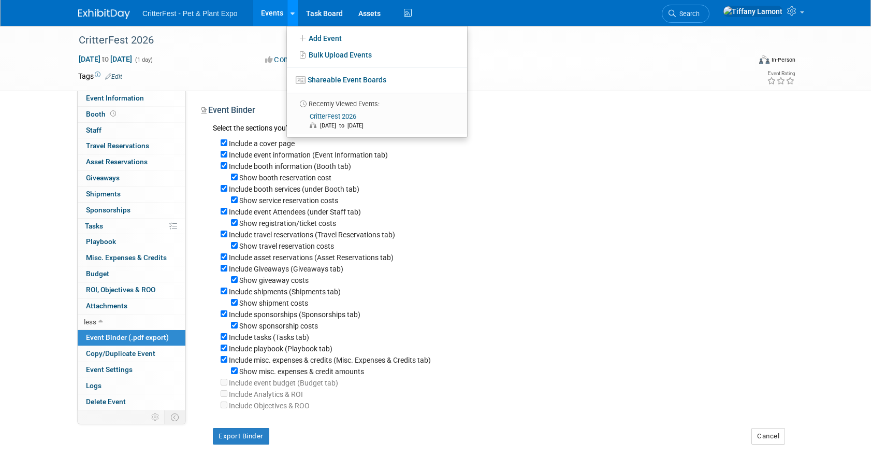
click at [291, 13] on icon at bounding box center [292, 13] width 4 height 7
